Goal: Check status

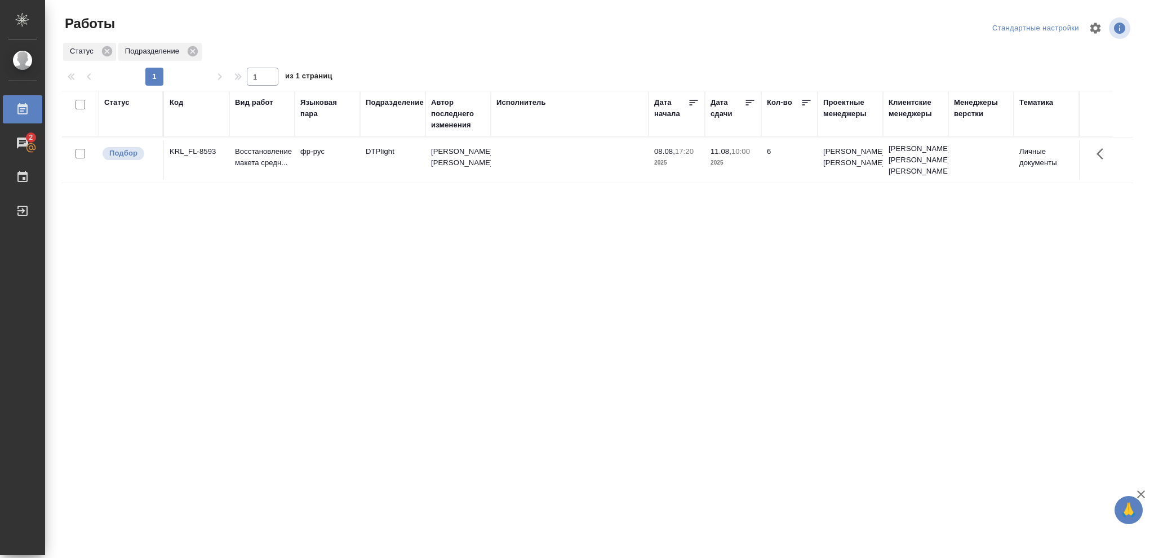
click at [123, 105] on div "Статус" at bounding box center [116, 102] width 25 height 11
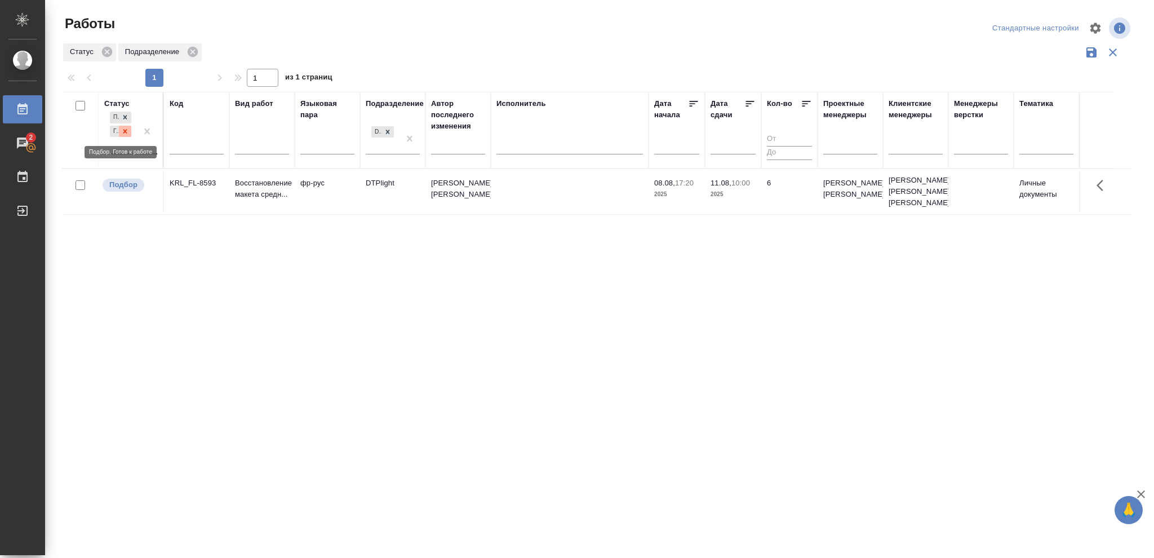
click at [126, 131] on icon at bounding box center [125, 131] width 4 height 4
click at [125, 131] on icon at bounding box center [125, 129] width 8 height 8
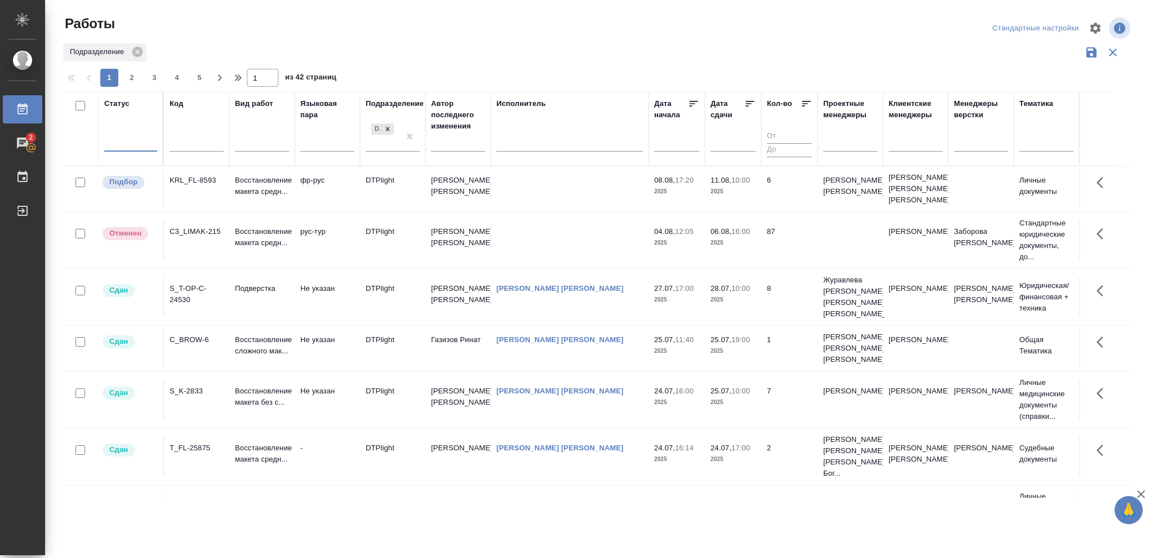
click at [122, 138] on div at bounding box center [130, 140] width 53 height 16
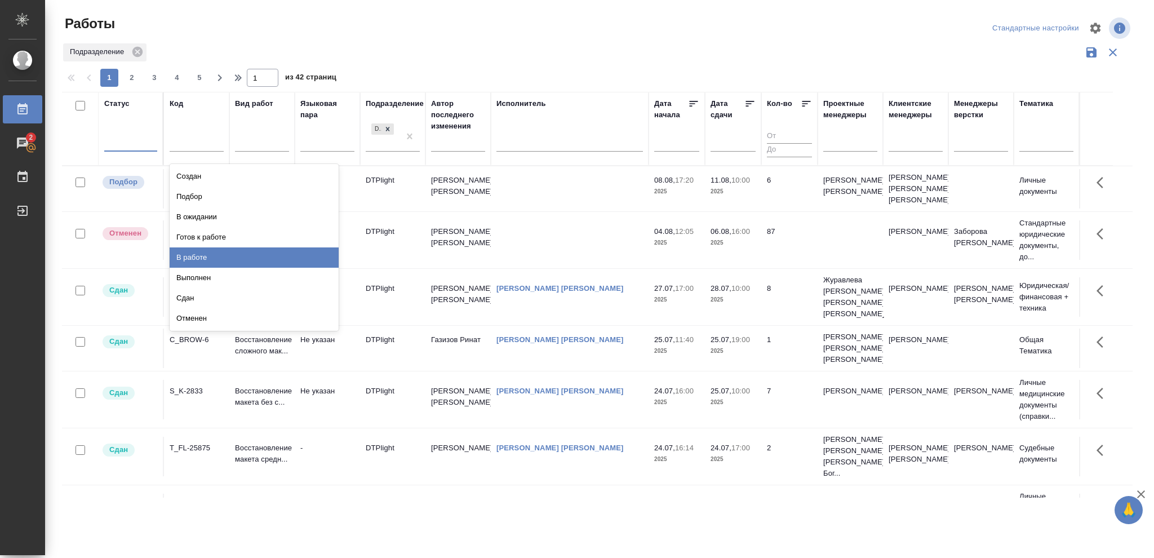
click at [208, 253] on div "В работе" at bounding box center [254, 257] width 169 height 20
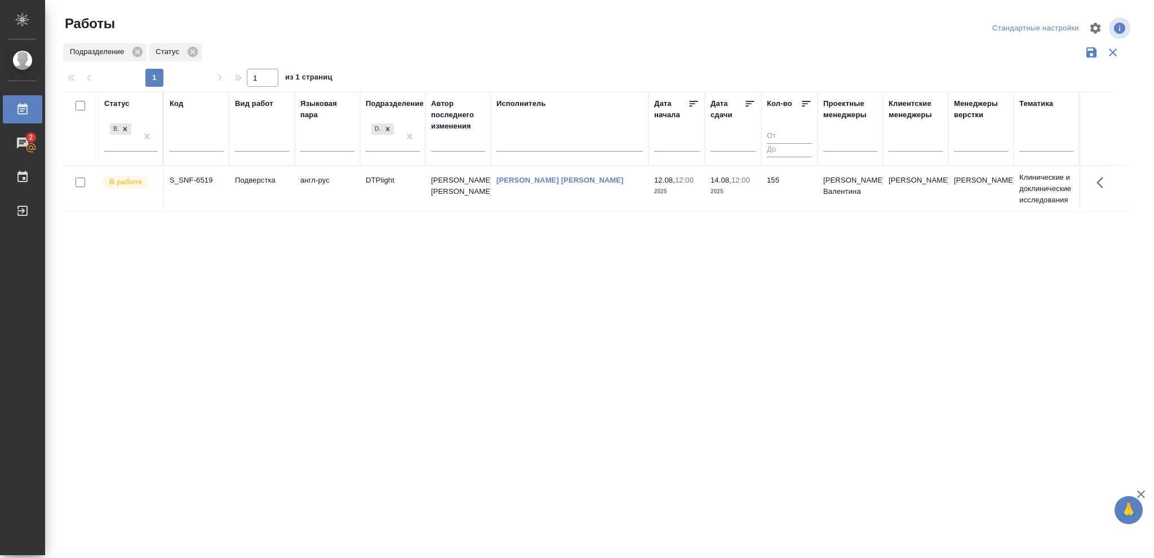
click at [736, 196] on p "2025" at bounding box center [733, 191] width 45 height 11
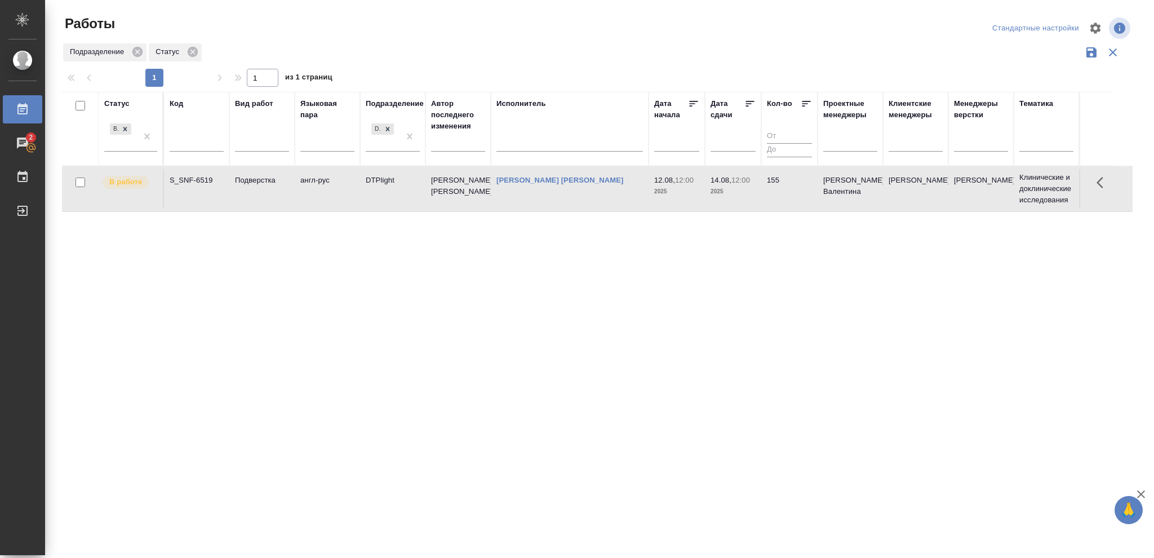
click at [736, 196] on p "2025" at bounding box center [733, 191] width 45 height 11
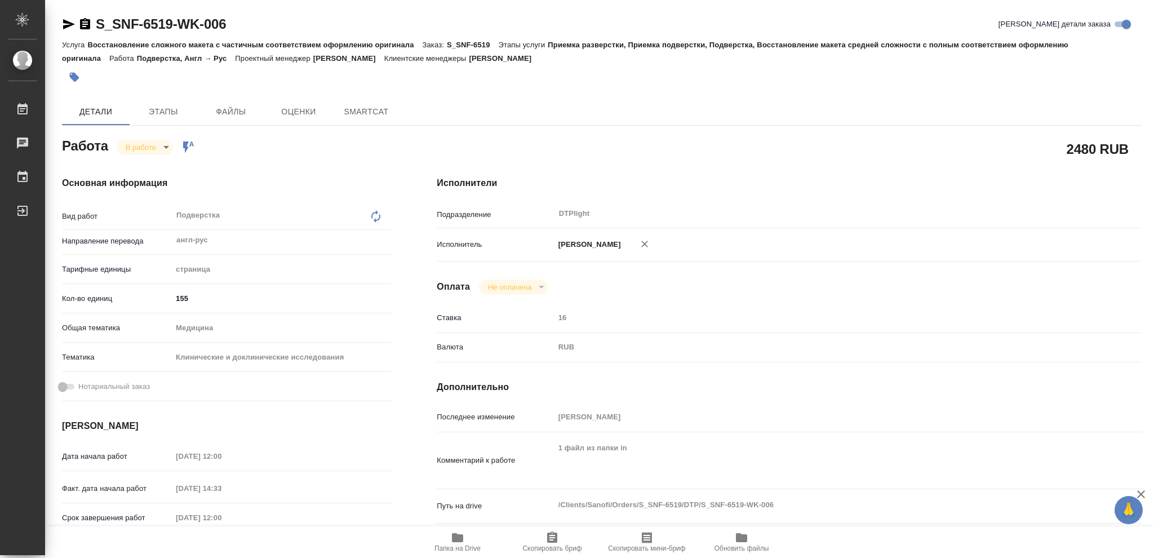
type textarea "x"
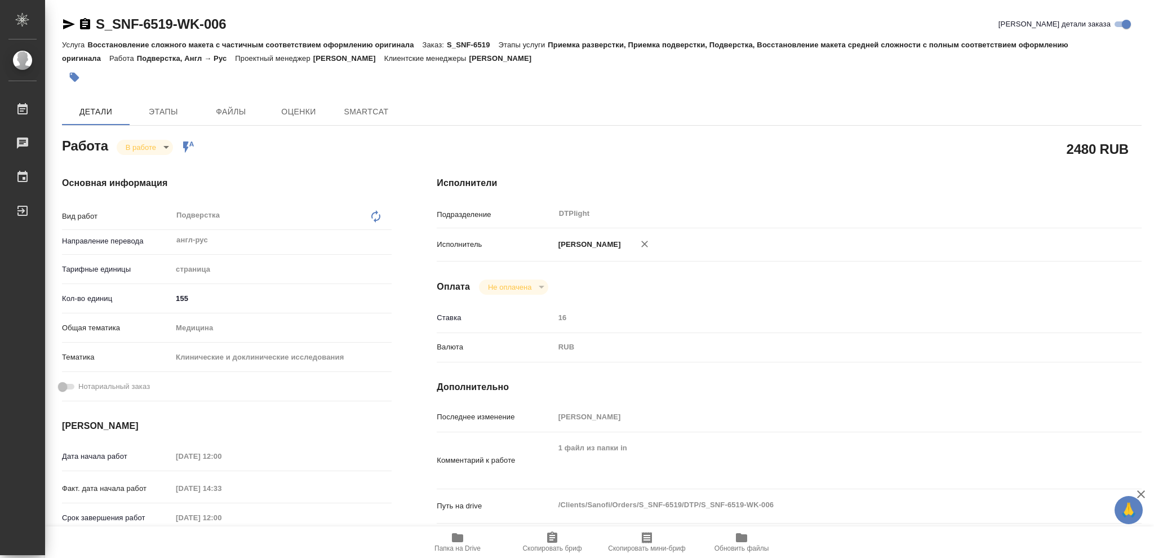
type textarea "x"
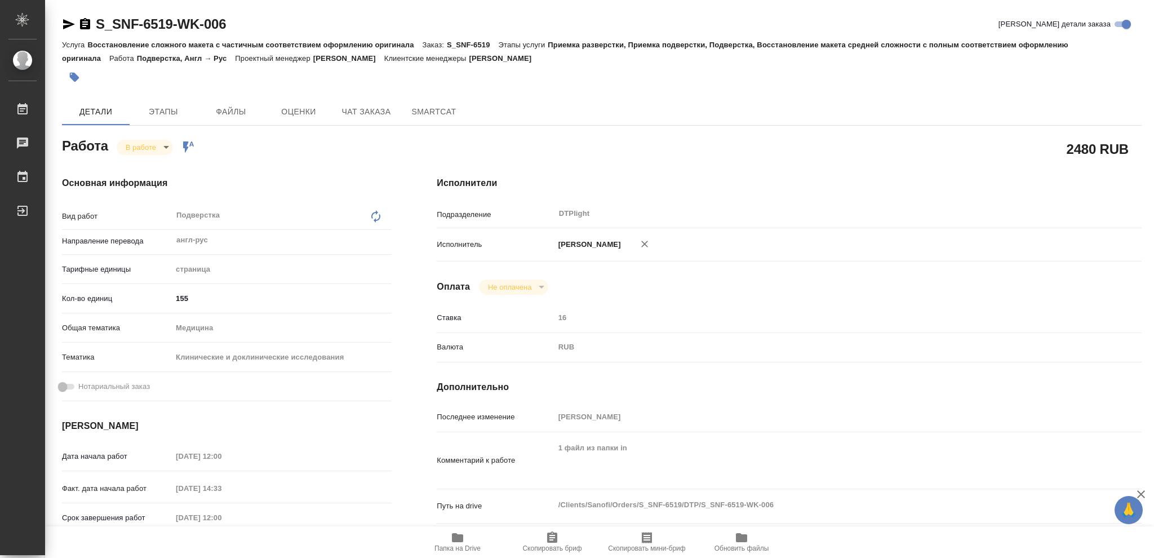
type textarea "x"
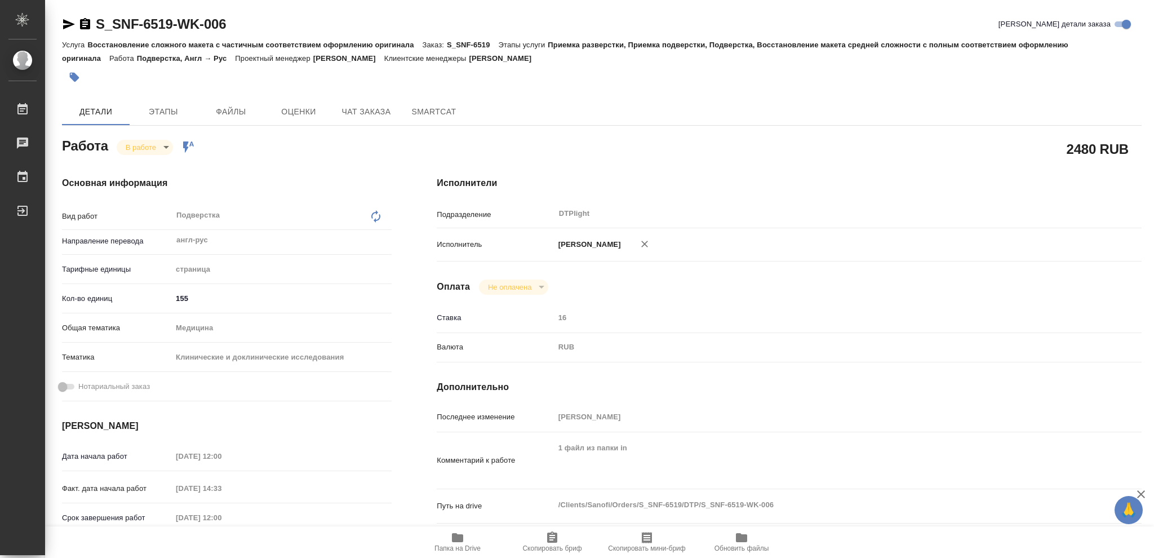
click at [455, 542] on icon "button" at bounding box center [457, 537] width 11 height 9
type textarea "x"
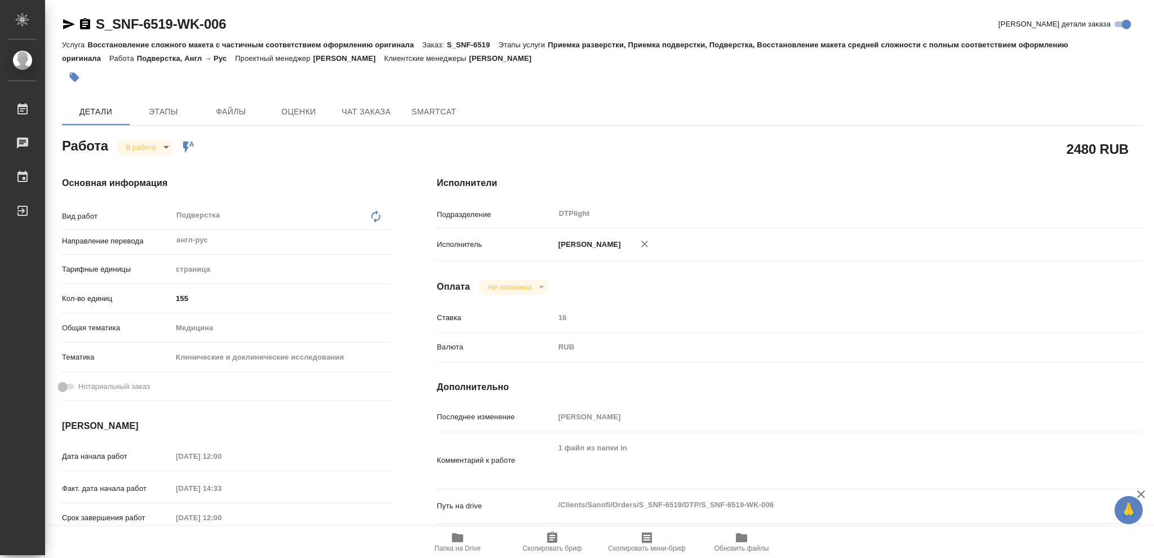
type textarea "x"
